Goal: Check status: Check status

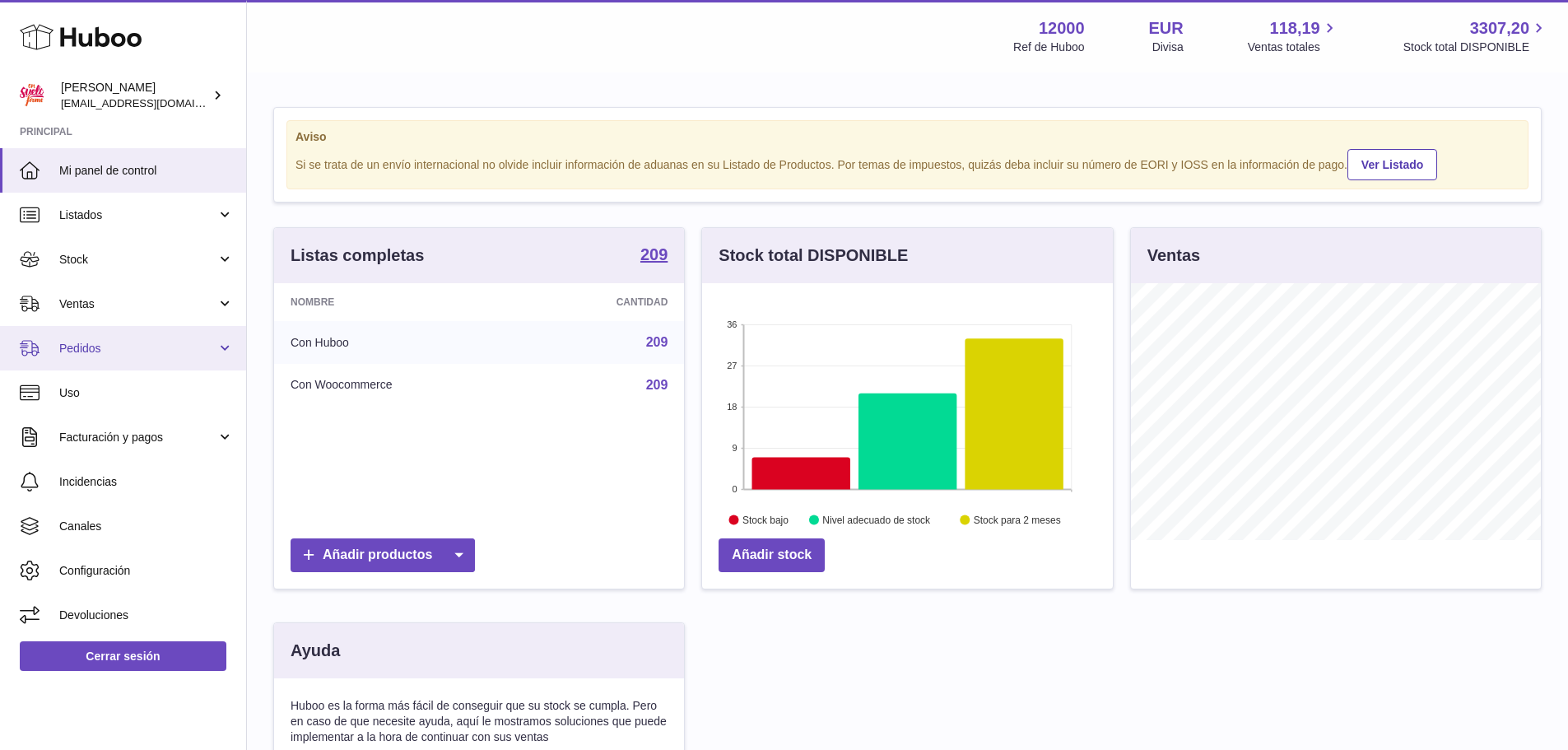
scroll to position [257, 411]
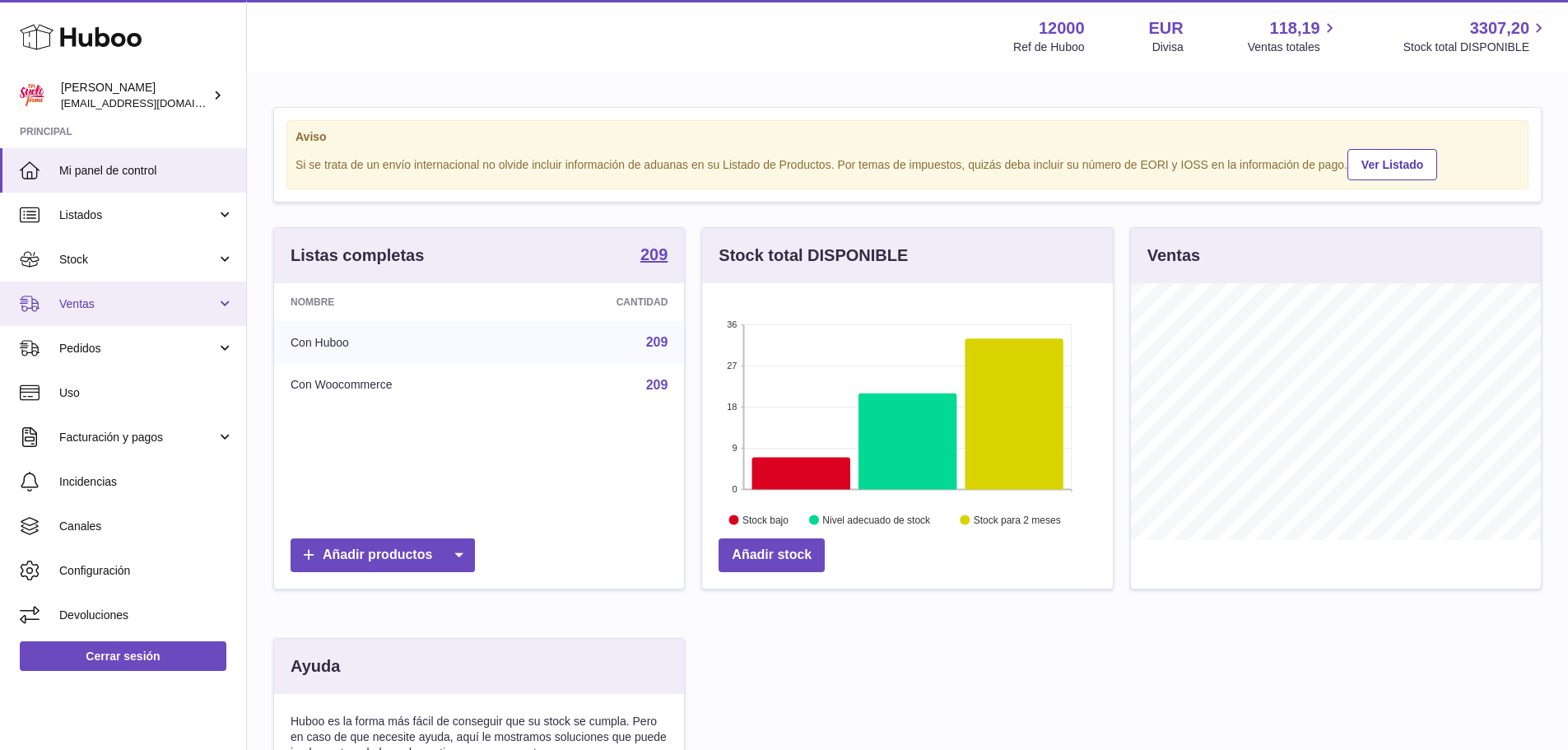
click at [108, 306] on span "Ventas" at bounding box center [138, 303] width 158 height 15
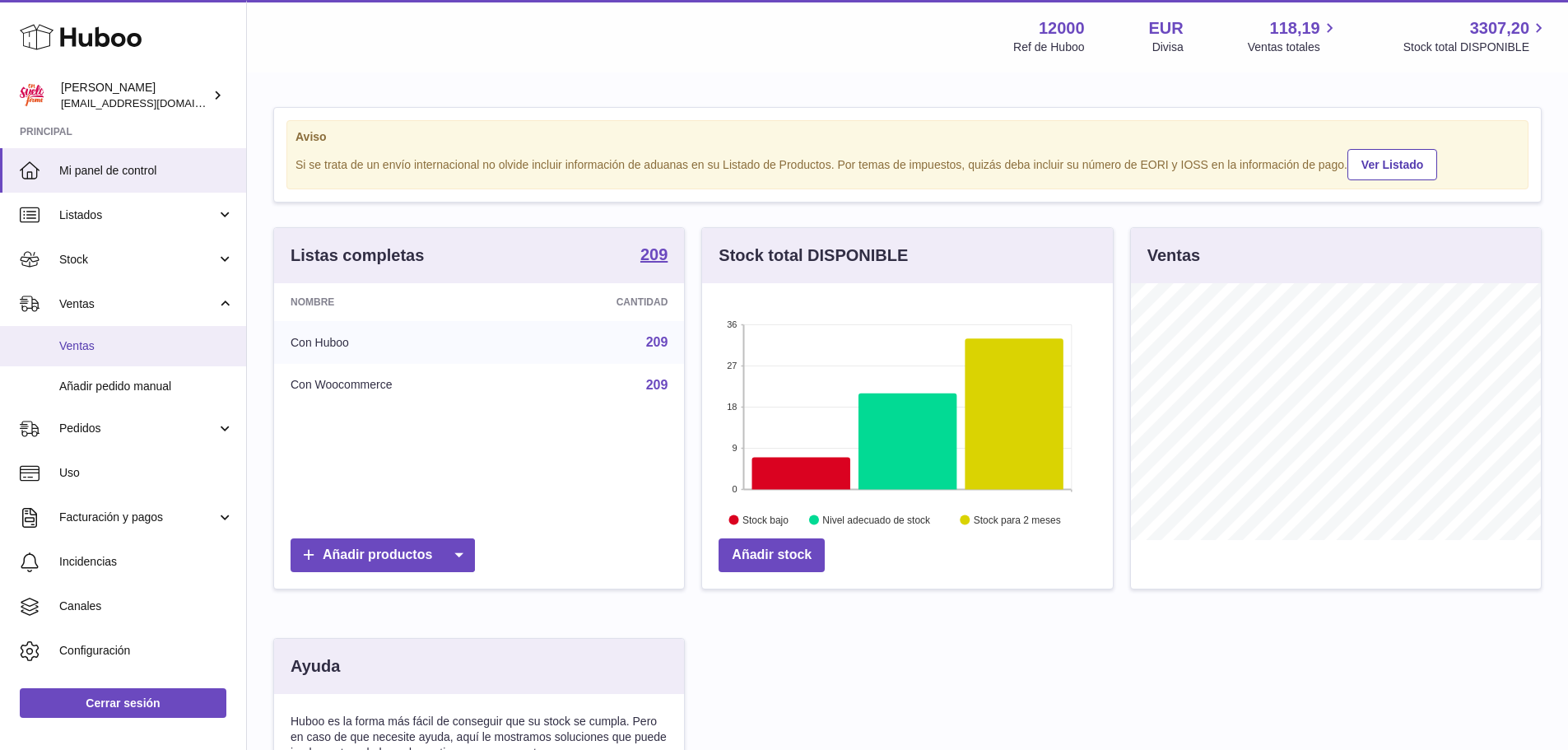
click at [108, 344] on span "Ventas" at bounding box center [147, 345] width 175 height 15
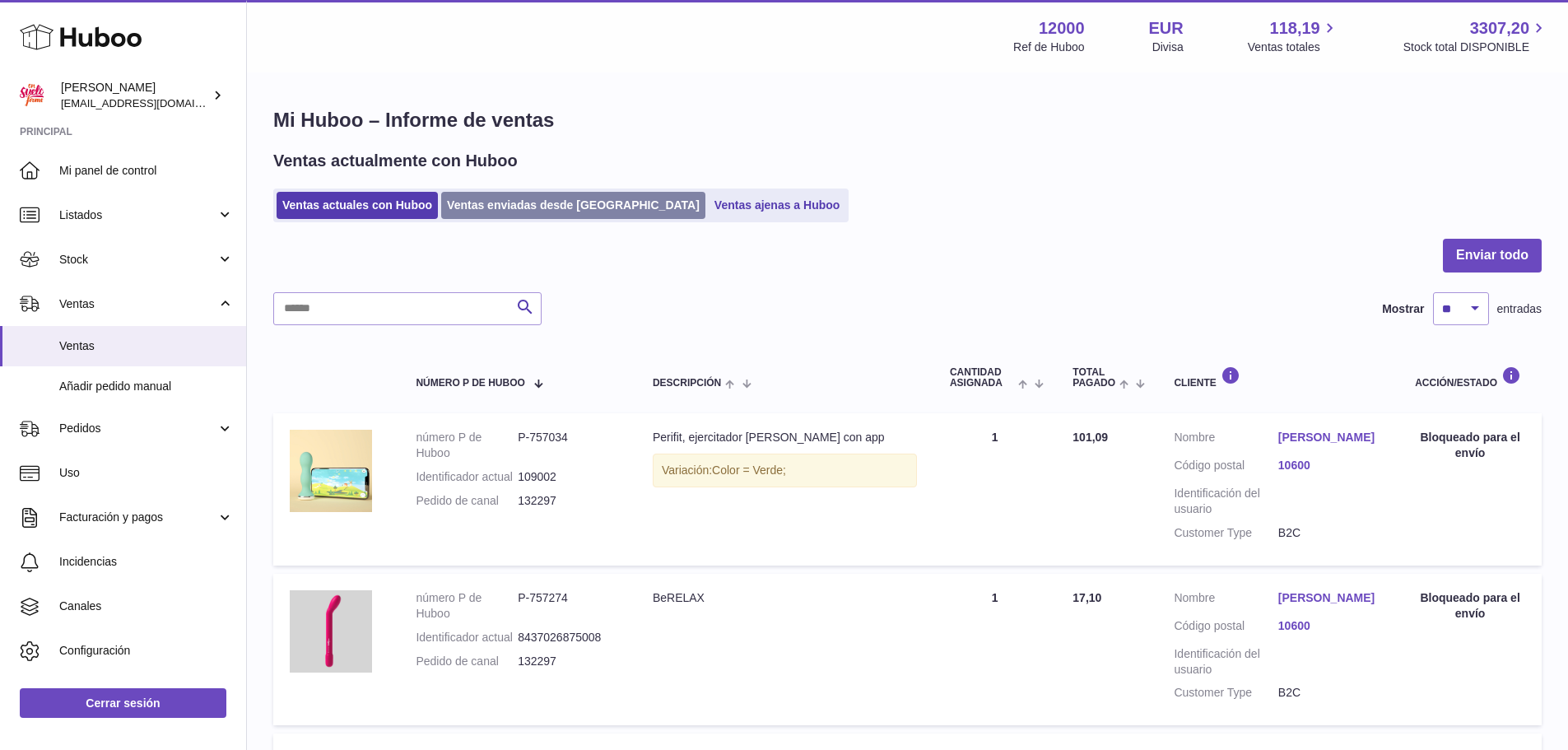
click at [528, 206] on link "Ventas enviadas desde [GEOGRAPHIC_DATA]" at bounding box center [573, 206] width 264 height 27
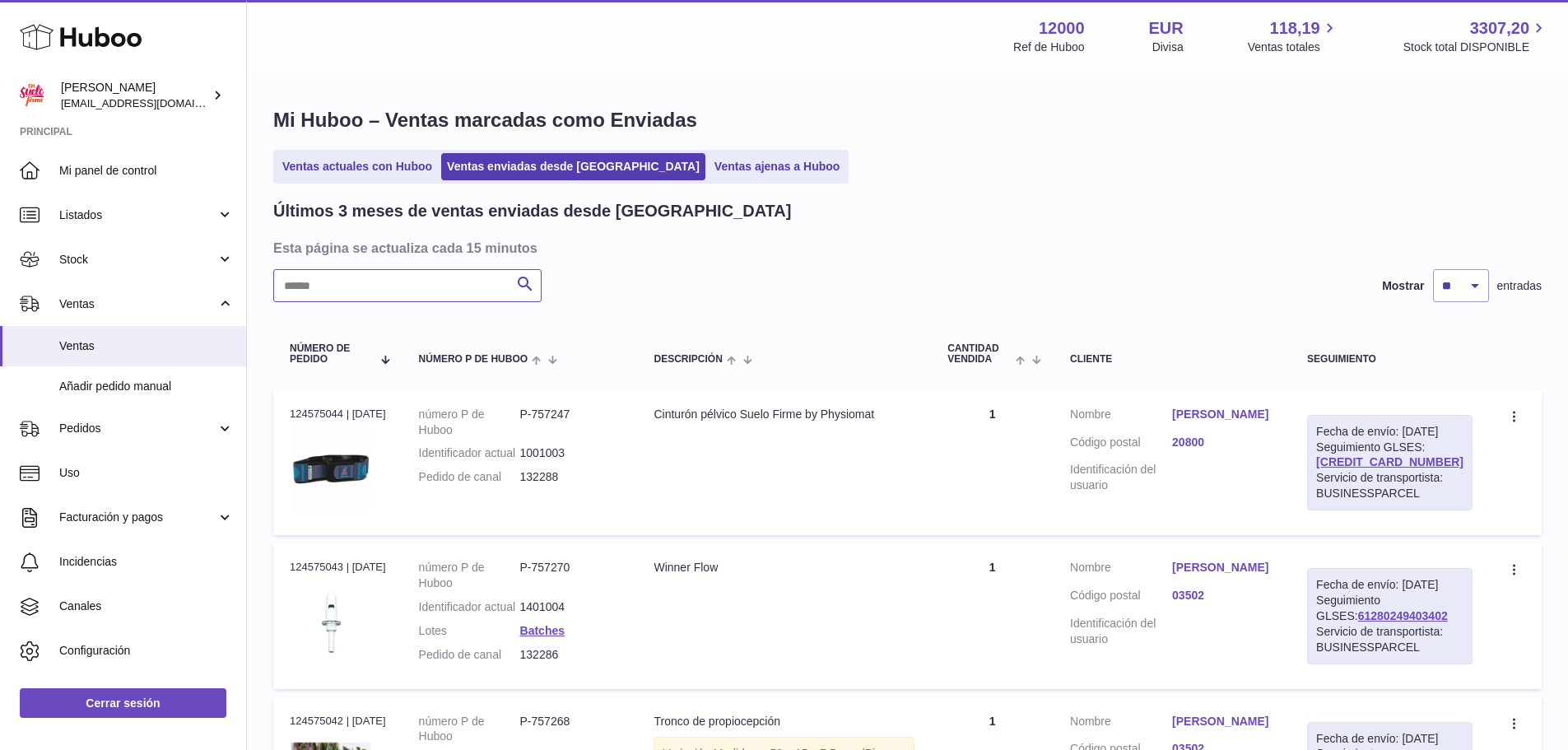
click at [434, 291] on input "text" at bounding box center [407, 285] width 269 height 33
paste input "*********"
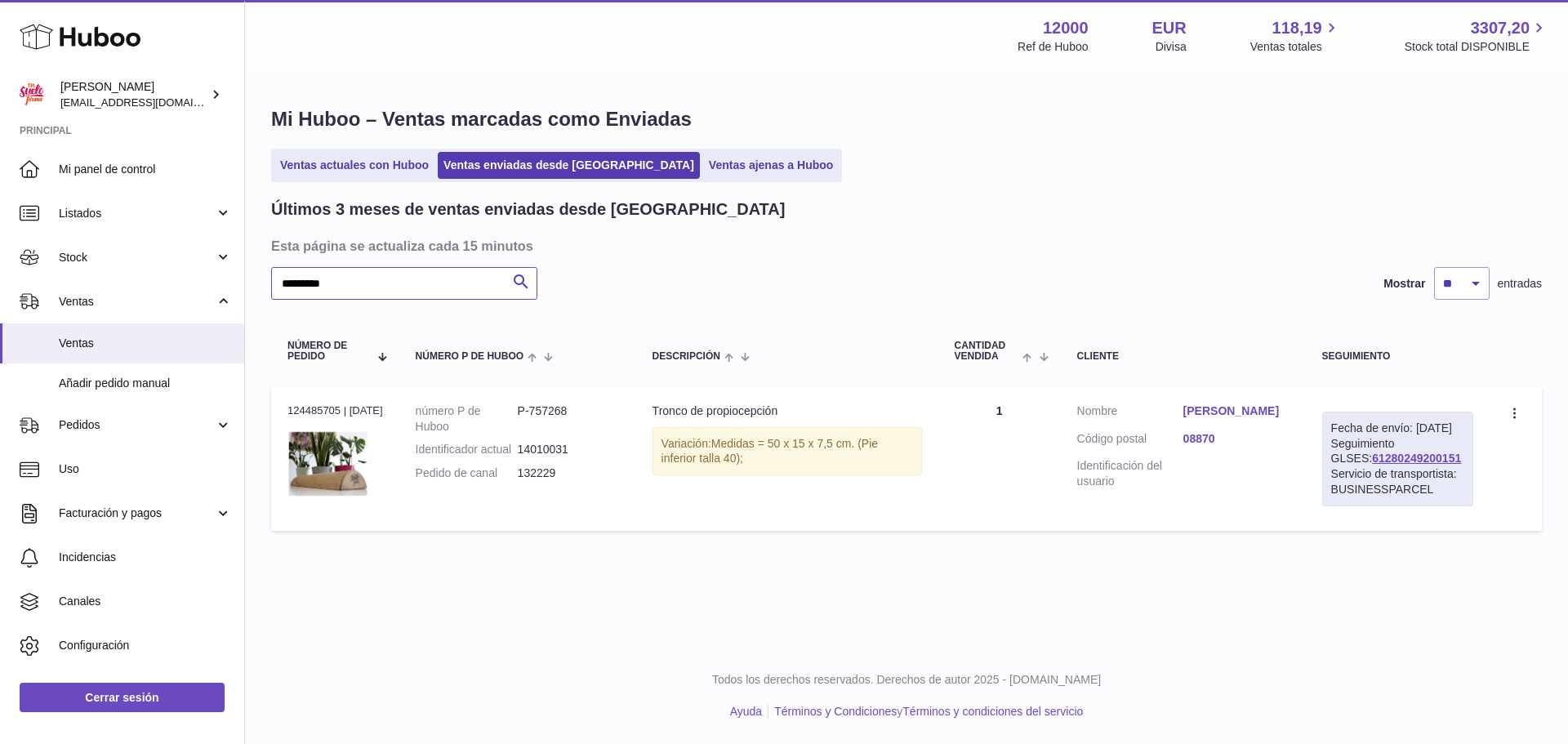
type input "*********"
drag, startPoint x: 1439, startPoint y: 475, endPoint x: 1333, endPoint y: 475, distance: 106.0
click at [1333, 475] on div "Fecha de envío: [DATE] Seguimiento GLSES: 61280249200151 Servicio de transporti…" at bounding box center [1397, 458] width 151 height 95
copy link "61280249200151"
drag, startPoint x: 571, startPoint y: 487, endPoint x: 523, endPoint y: 486, distance: 48.0
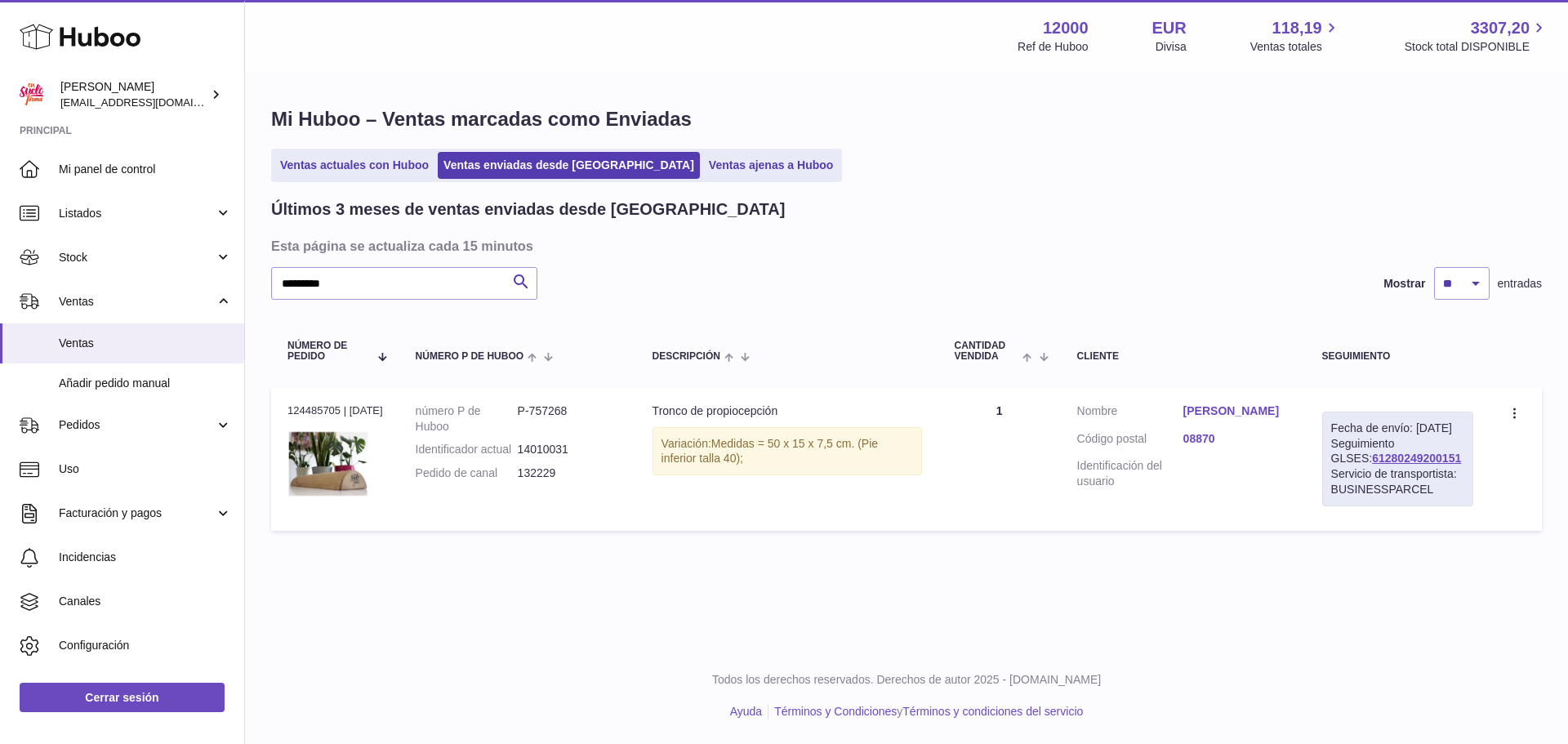
click at [523, 486] on dl "número P de Huboo P-757268 Identificador actual 14010031 Pedido de canal 132229" at bounding box center [518, 447] width 204 height 87
copy dl "132229"
click at [1253, 410] on link "[PERSON_NAME]" at bounding box center [1235, 410] width 106 height 15
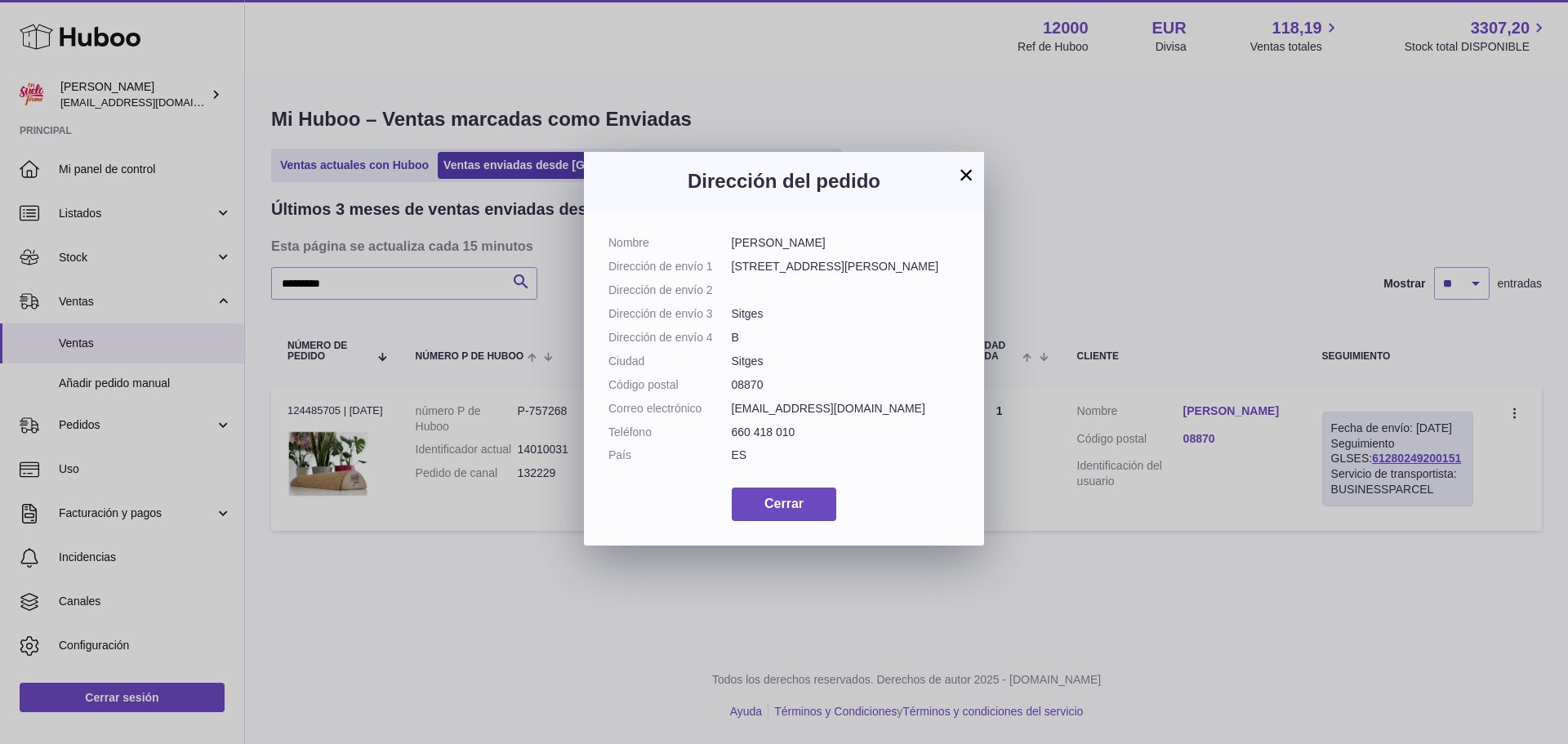
drag, startPoint x: 868, startPoint y: 241, endPoint x: 714, endPoint y: 244, distance: 154.0
click at [714, 244] on dl "Nombre [PERSON_NAME] Dirección de envío 1 [STREET_ADDRESS][PERSON_NAME], atico …" at bounding box center [784, 353] width 352 height 236
copy dl "[PERSON_NAME]"
